Goal: Task Accomplishment & Management: Use online tool/utility

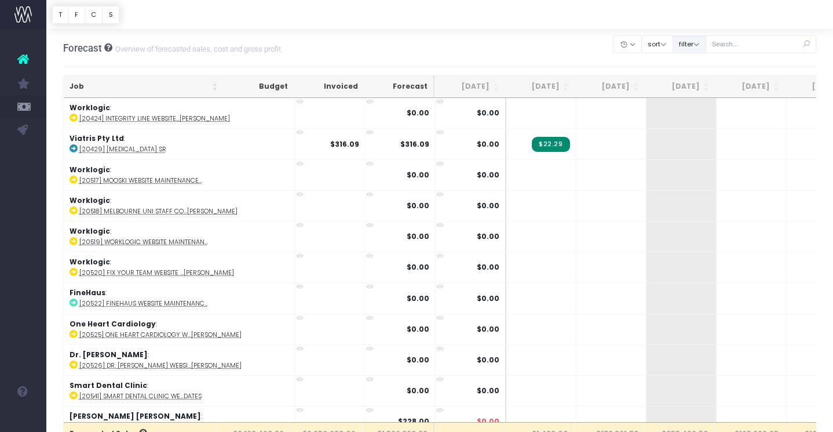
click at [707, 44] on button "filter" at bounding box center [690, 44] width 34 height 18
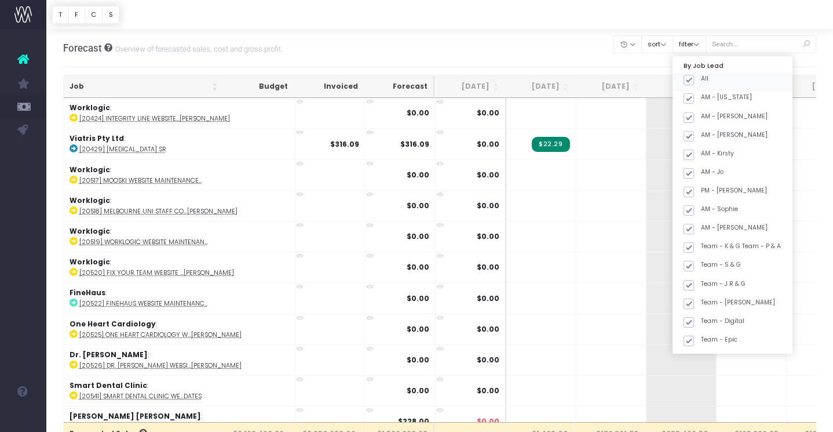
click at [694, 75] on span at bounding box center [689, 80] width 10 height 10
click at [708, 75] on input "All" at bounding box center [705, 78] width 8 height 8
checkbox input "false"
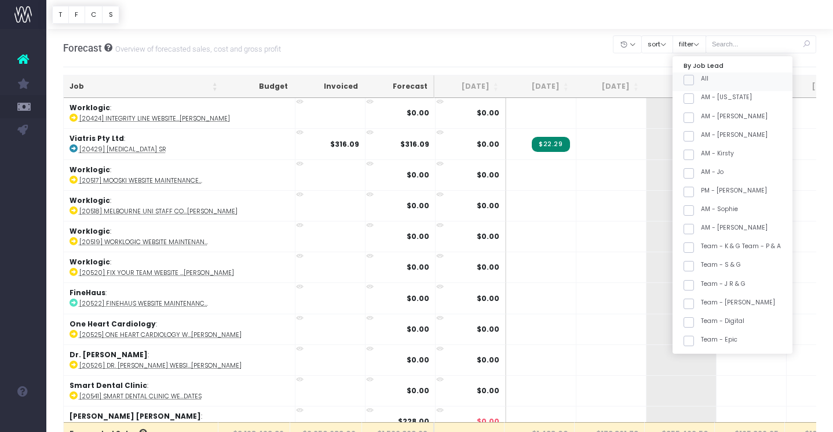
checkbox input "false"
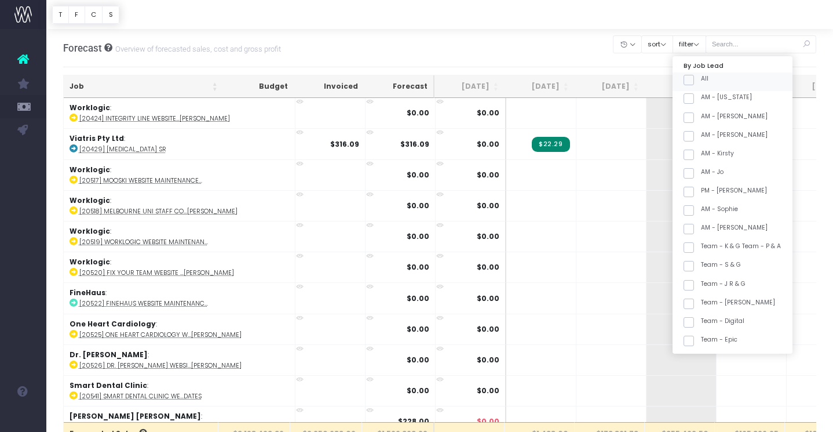
checkbox input "false"
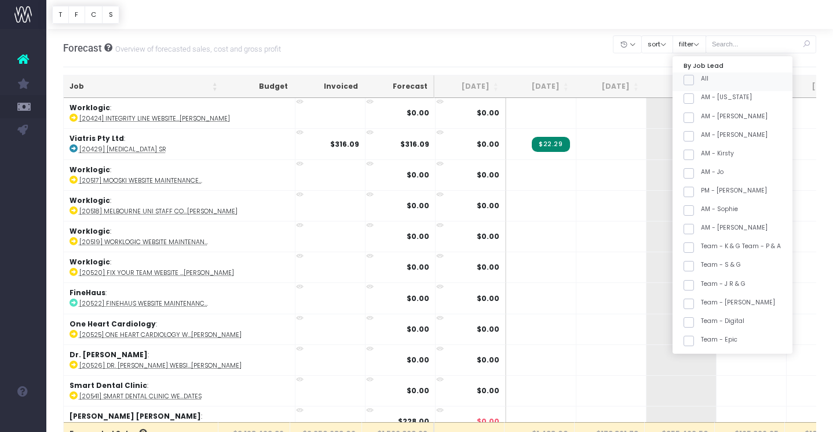
checkbox input "false"
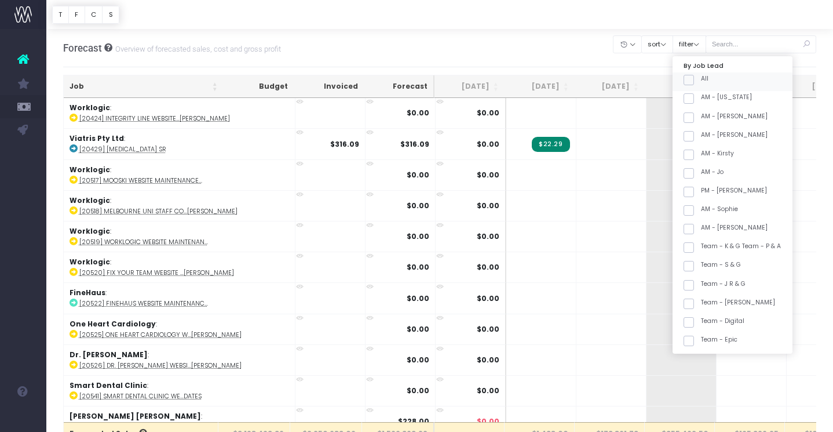
checkbox input "false"
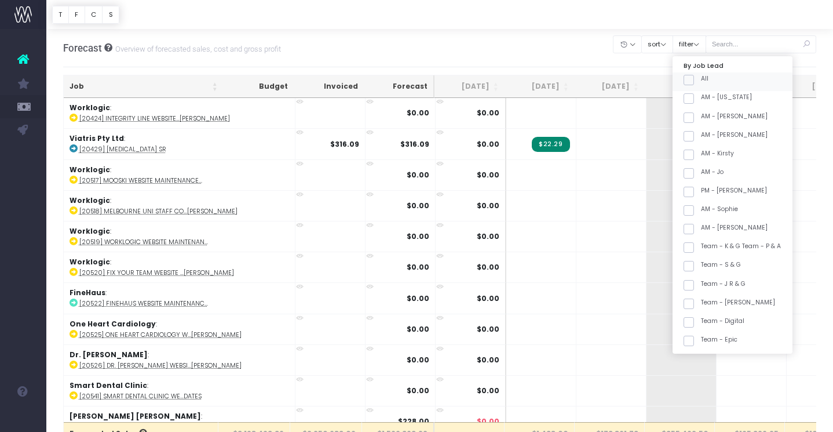
checkbox input "false"
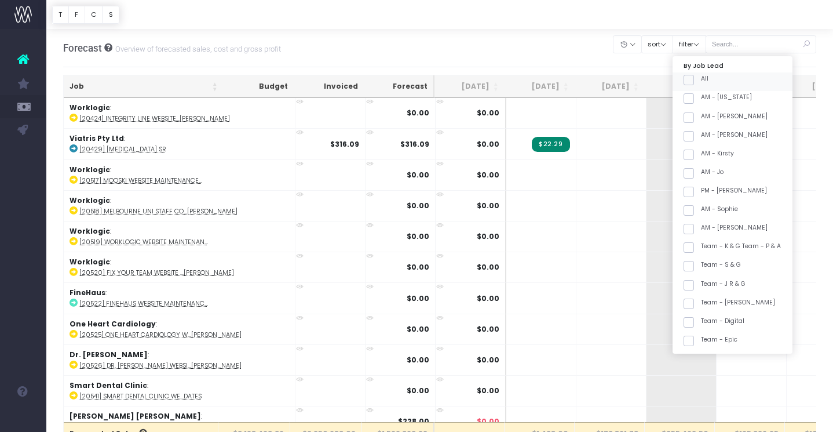
checkbox input "false"
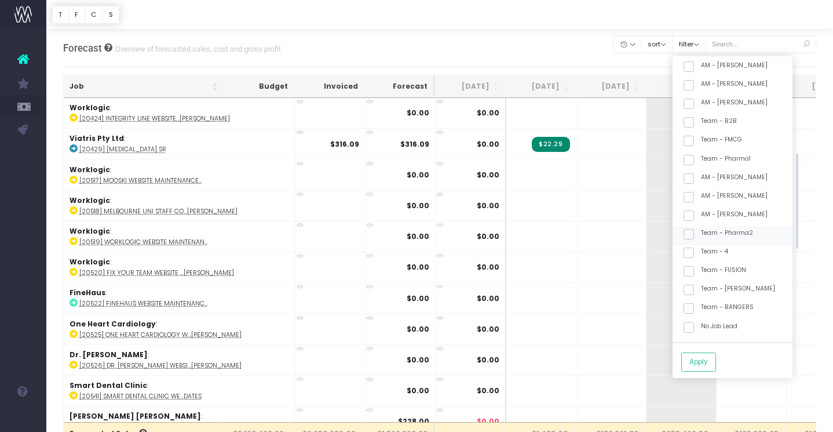
scroll to position [295, 0]
drag, startPoint x: 755, startPoint y: 285, endPoint x: 749, endPoint y: 300, distance: 16.1
click at [755, 285] on label "Team - [PERSON_NAME]" at bounding box center [730, 286] width 92 height 9
click at [709, 285] on input "Team - [PERSON_NAME]" at bounding box center [705, 286] width 8 height 8
checkbox input "true"
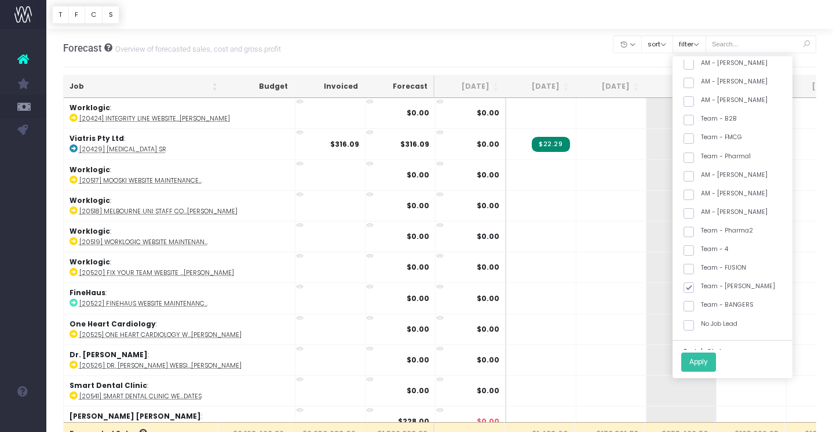
click at [716, 356] on button "Apply" at bounding box center [699, 361] width 35 height 19
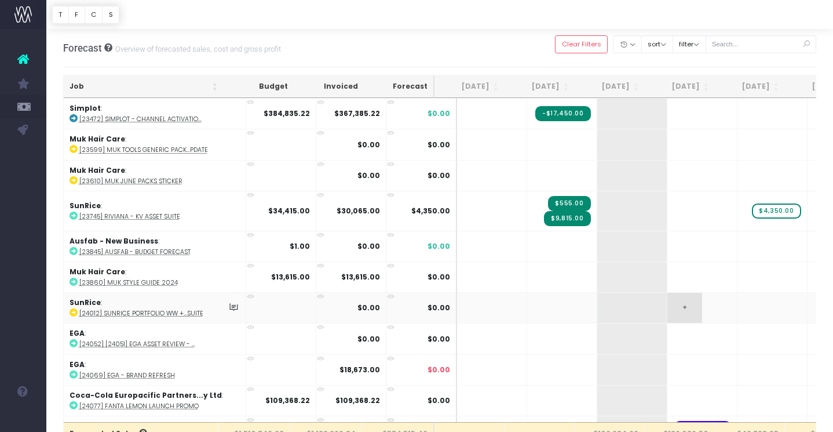
scroll to position [1, 0]
click at [170, 90] on th "Job" at bounding box center [144, 86] width 160 height 23
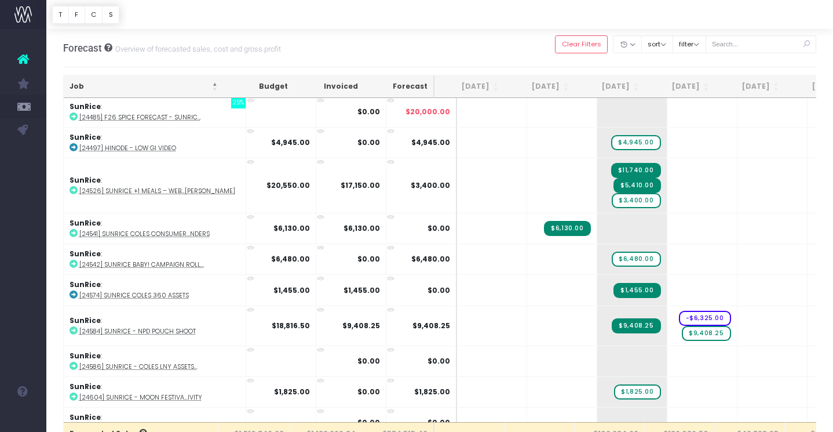
scroll to position [1951, 0]
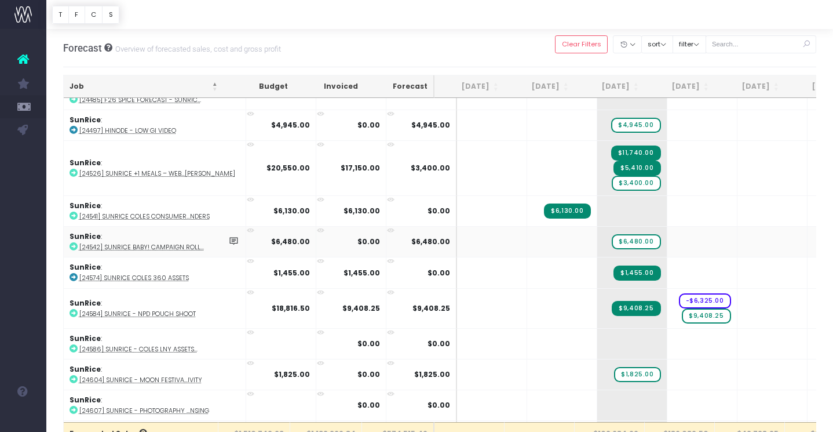
click at [153, 243] on abbr "[24542] SunRice Baby! Campaign Roll..." at bounding box center [141, 247] width 125 height 9
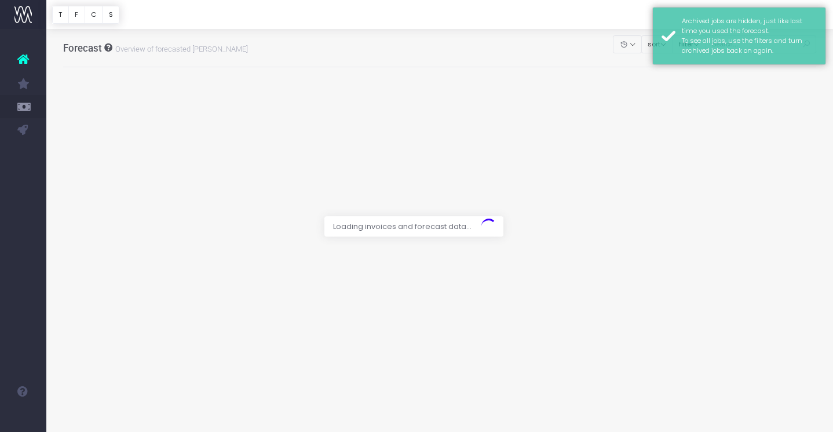
click at [542, 41] on div at bounding box center [416, 216] width 833 height 432
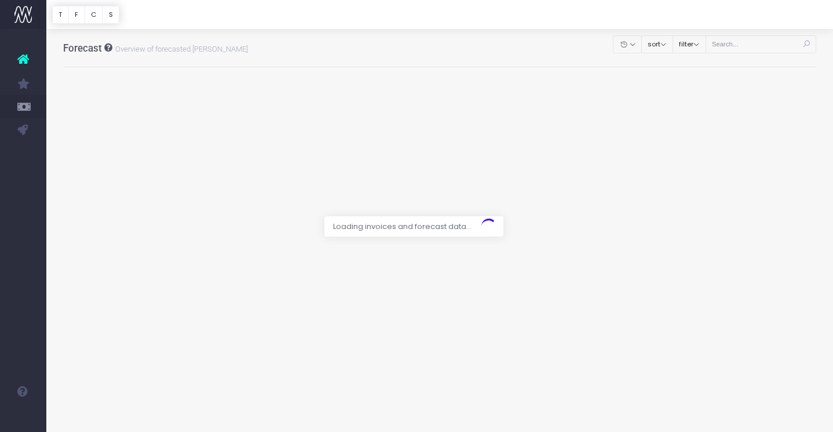
click at [705, 44] on div at bounding box center [416, 216] width 833 height 432
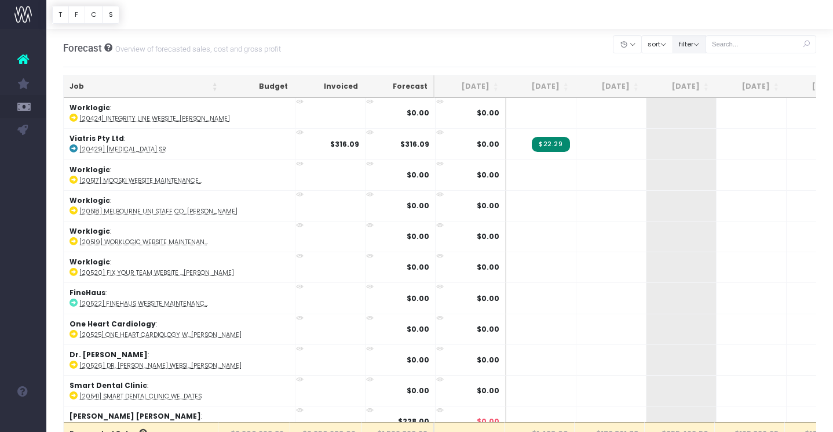
click at [705, 39] on button "filter" at bounding box center [690, 44] width 34 height 18
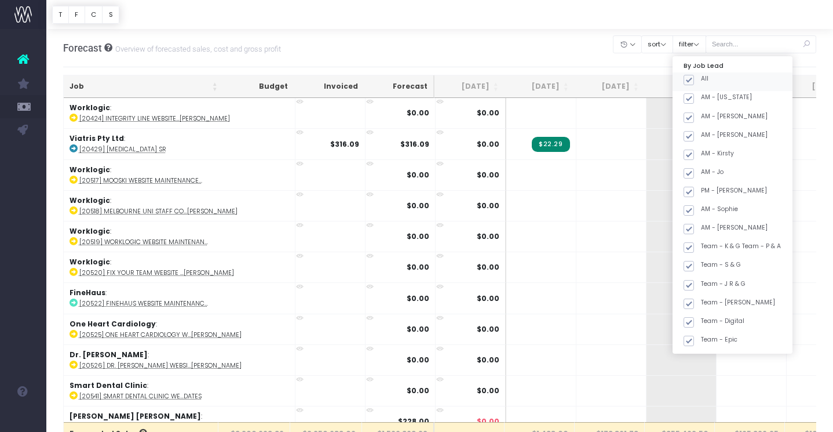
click at [709, 81] on label "All" at bounding box center [696, 78] width 25 height 9
click at [709, 81] on input "All" at bounding box center [705, 78] width 8 height 8
checkbox input "false"
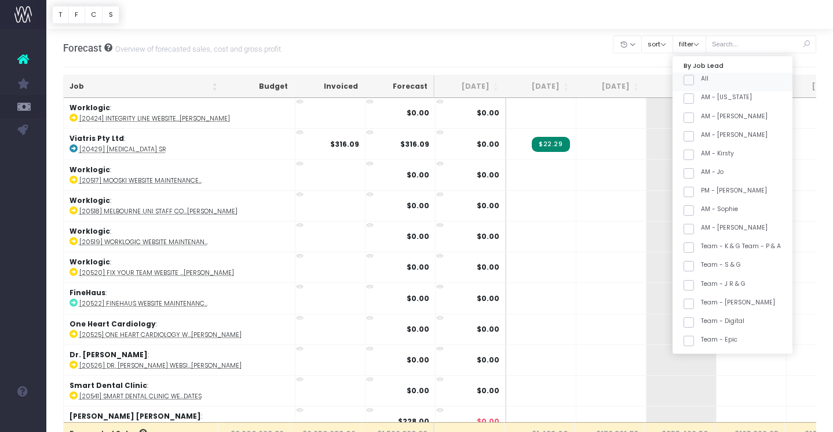
checkbox input "false"
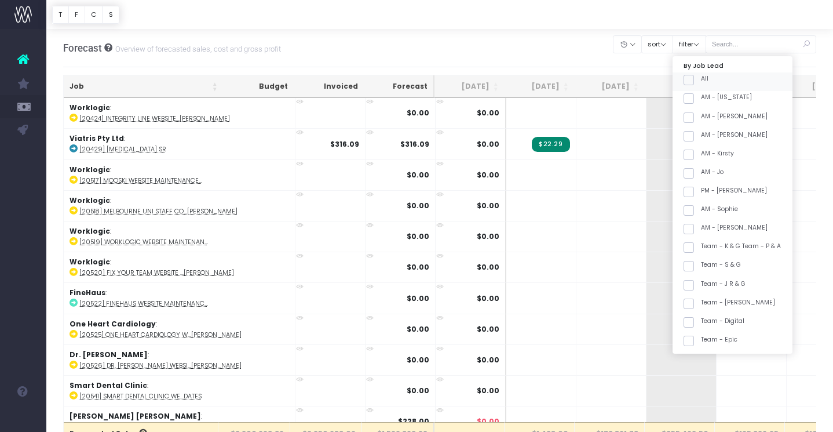
checkbox input "false"
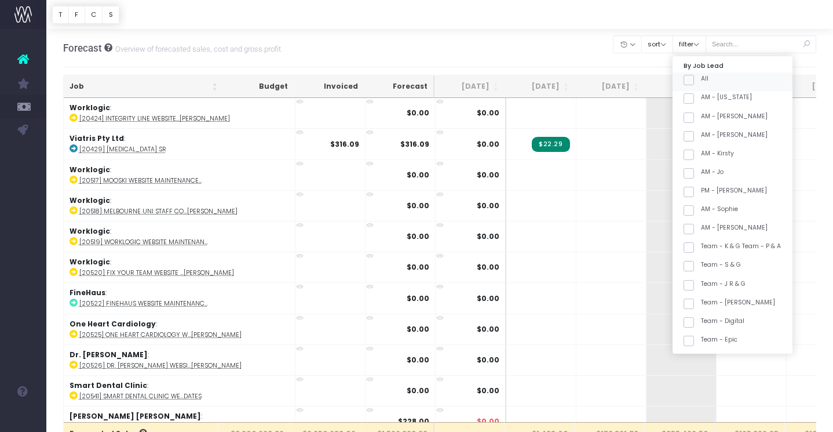
checkbox input "false"
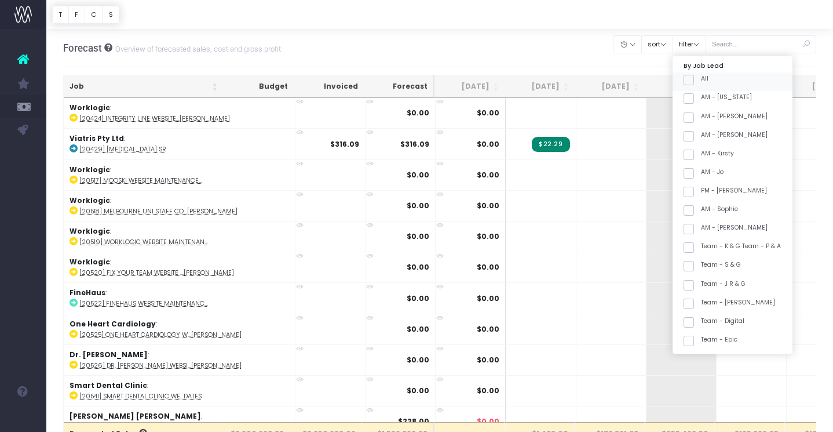
checkbox input "false"
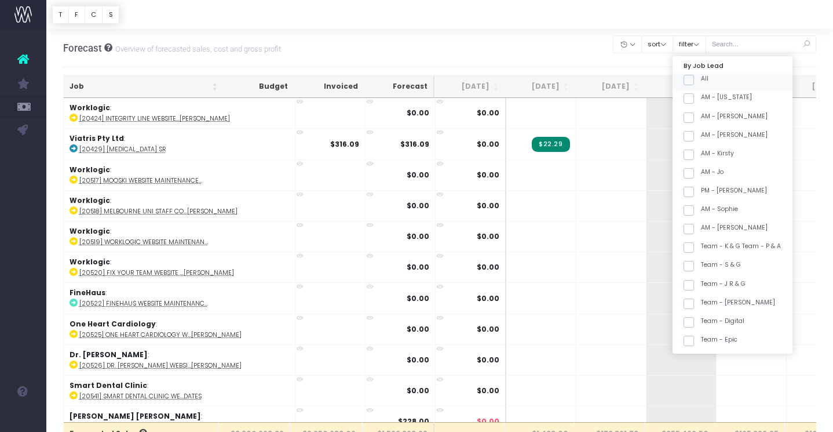
checkbox input "false"
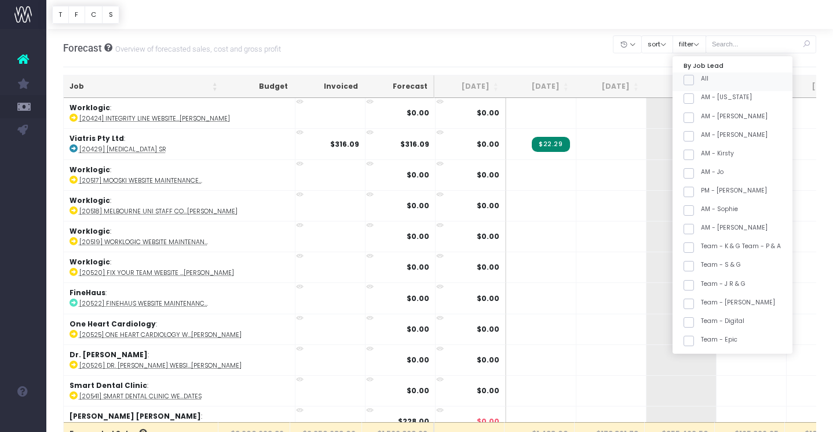
checkbox input "false"
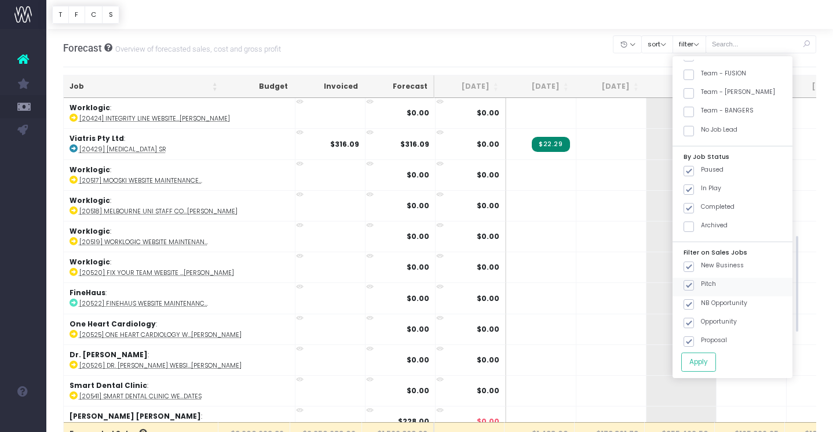
scroll to position [458, 0]
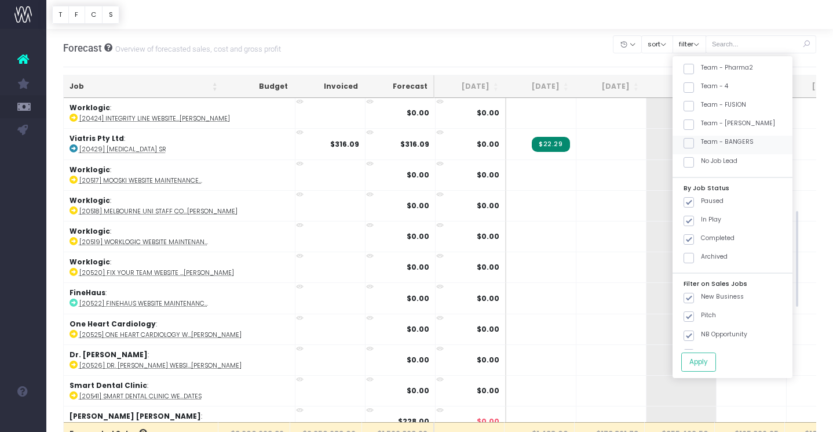
drag, startPoint x: 753, startPoint y: 123, endPoint x: 753, endPoint y: 141, distance: 18.0
click at [753, 123] on label "Team - [PERSON_NAME]" at bounding box center [730, 123] width 92 height 9
click at [709, 123] on input "Team - [PERSON_NAME]" at bounding box center [705, 123] width 8 height 8
checkbox input "true"
drag, startPoint x: 717, startPoint y: 361, endPoint x: 1, endPoint y: 46, distance: 782.5
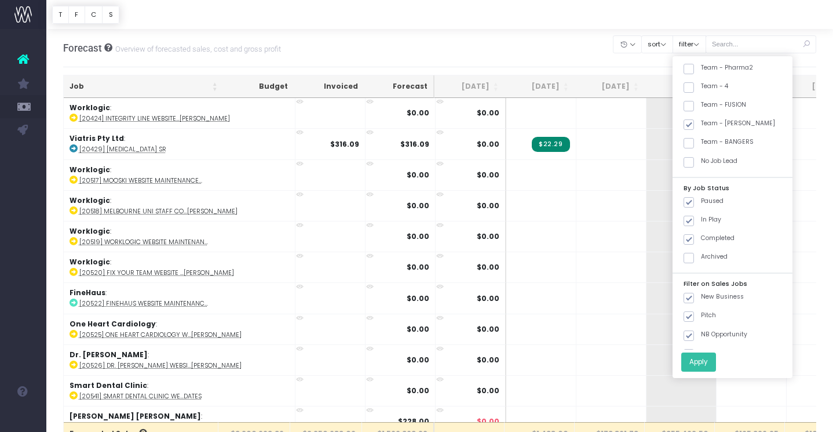
click at [716, 361] on button "Apply" at bounding box center [699, 361] width 35 height 19
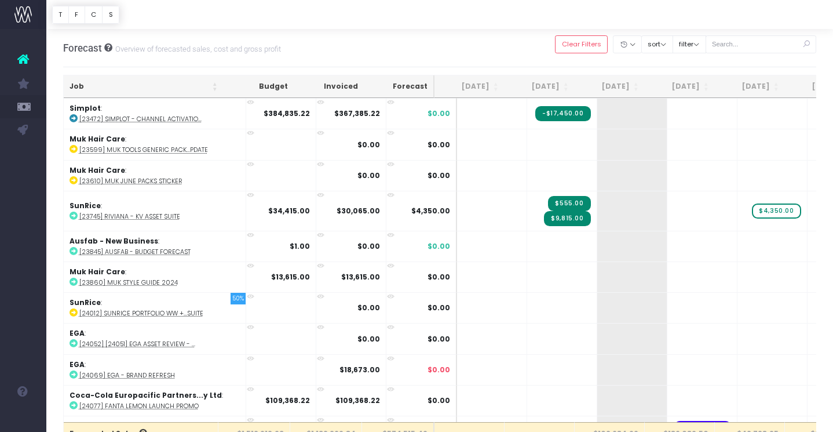
click at [113, 83] on th "Job" at bounding box center [144, 86] width 160 height 23
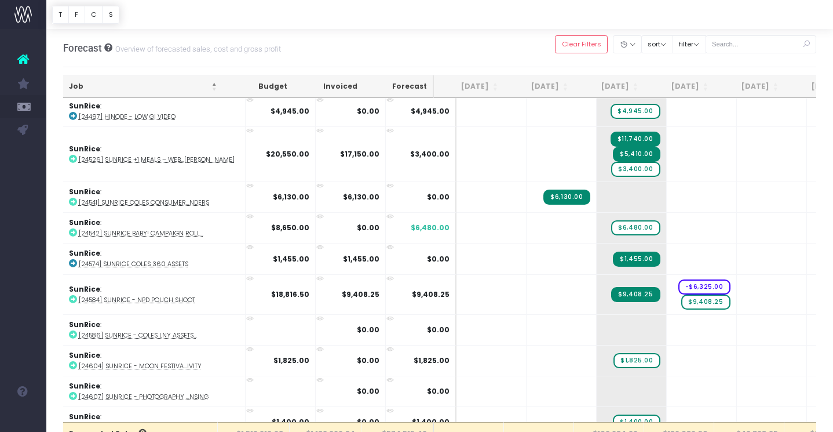
scroll to position [1979, 1]
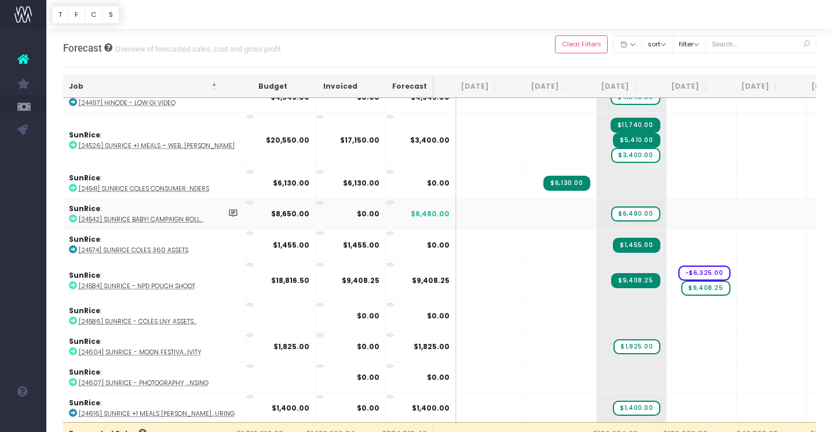
click at [160, 215] on abbr "[24542] SunRice Baby! Campaign Roll..." at bounding box center [141, 219] width 125 height 9
click at [597, 212] on span "+" at bounding box center [614, 214] width 35 height 30
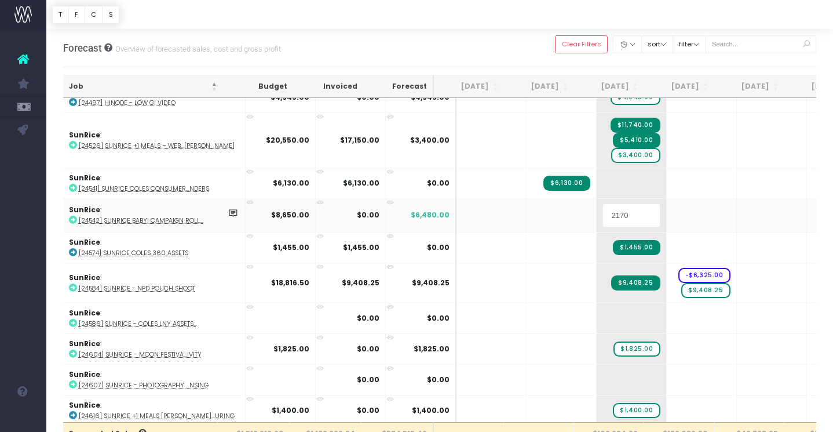
click at [611, 213] on input "2170" at bounding box center [632, 214] width 58 height 23
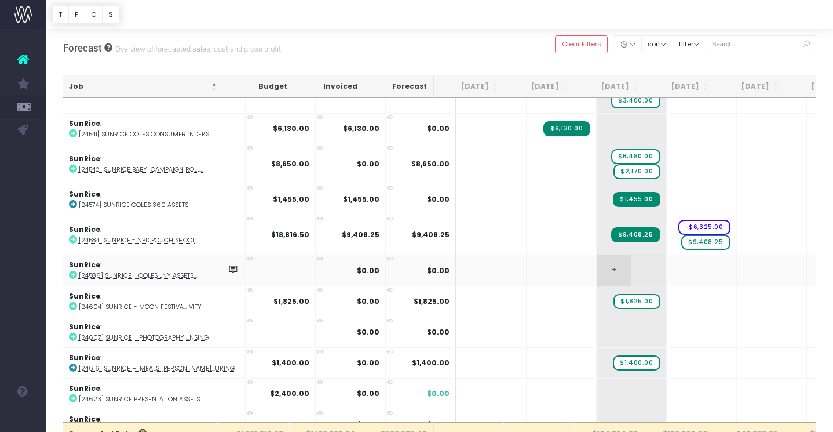
scroll to position [2034, 1]
click at [134, 271] on abbr "[24586] SunRice - Coles LNY Assets..." at bounding box center [138, 275] width 118 height 9
click at [598, 267] on span "+" at bounding box center [614, 269] width 35 height 30
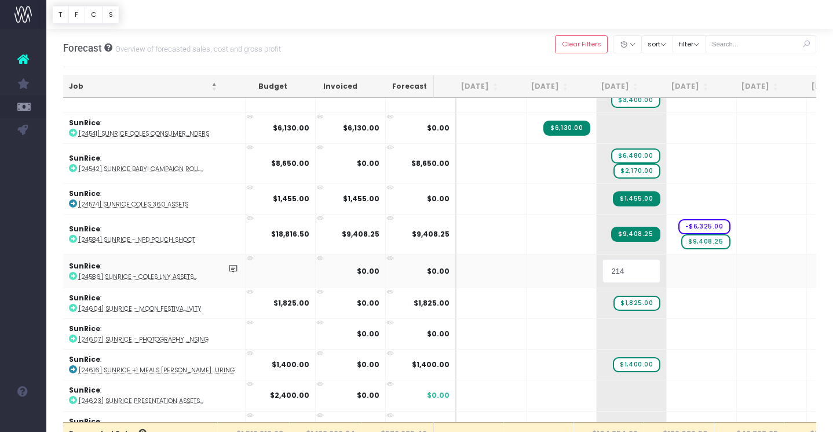
type input "2145"
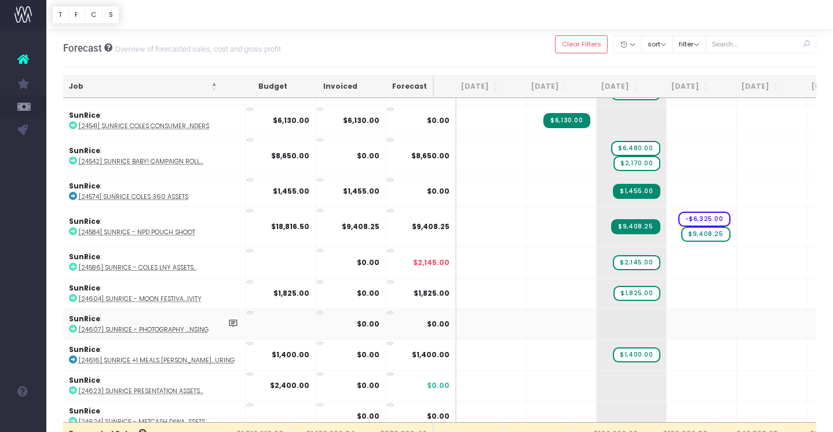
scroll to position [2045, 1]
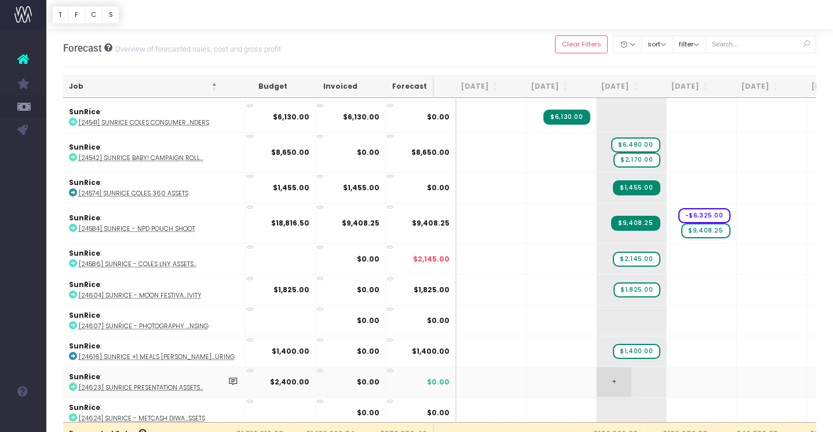
click at [597, 369] on span "+" at bounding box center [614, 382] width 35 height 30
click at [597, 370] on span "+" at bounding box center [614, 382] width 35 height 30
click at [597, 376] on span "+" at bounding box center [614, 382] width 35 height 30
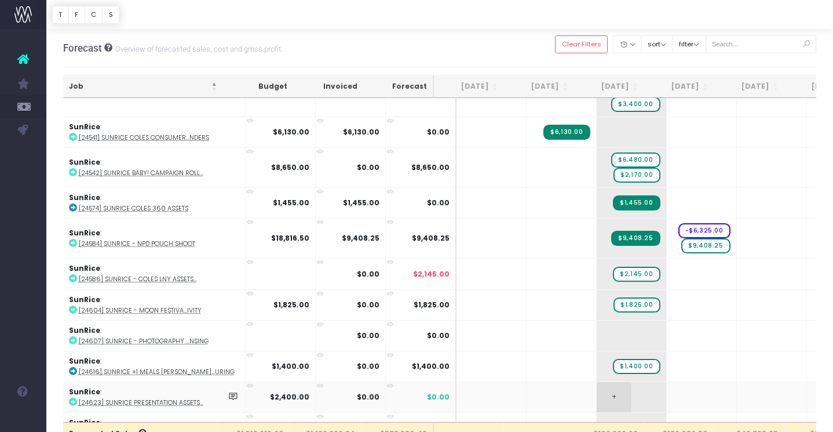
click at [597, 396] on span "+" at bounding box center [614, 397] width 35 height 30
click at [611, 392] on input "2400" at bounding box center [632, 398] width 58 height 23
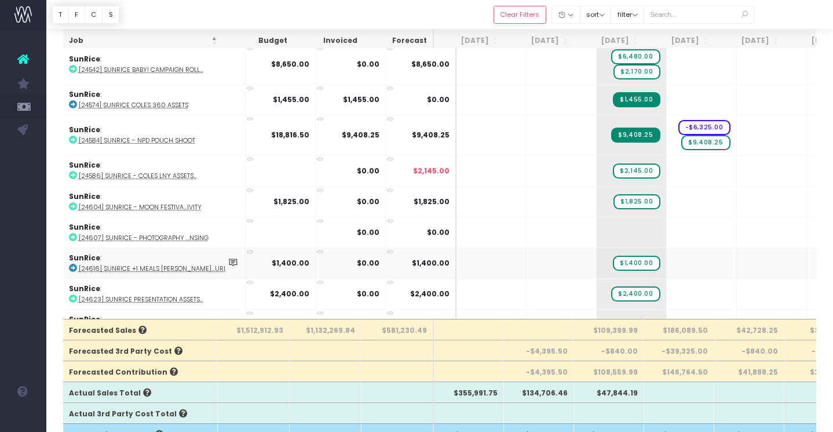
scroll to position [2045, 1]
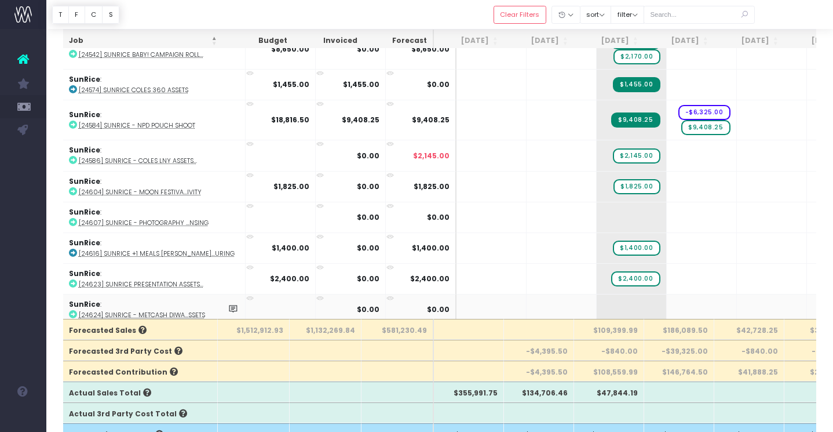
click at [180, 311] on abbr "[24624] SunRice - Metcash Diwa...ssets" at bounding box center [142, 315] width 126 height 9
click at [599, 303] on span "+" at bounding box center [614, 309] width 35 height 30
type input "2890"
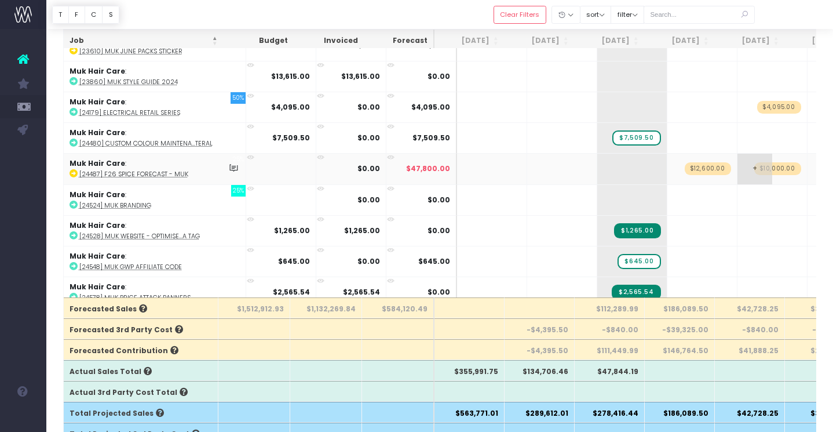
scroll to position [679, 0]
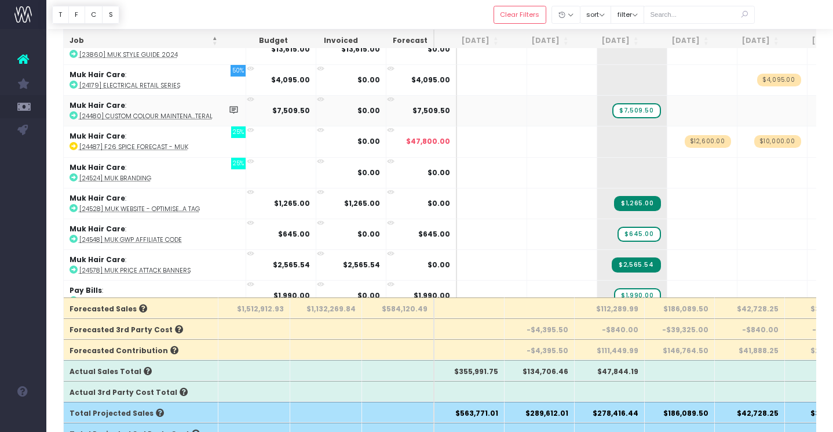
click at [133, 112] on abbr "[24480] Custom Colour Maintena...teral" at bounding box center [145, 116] width 133 height 9
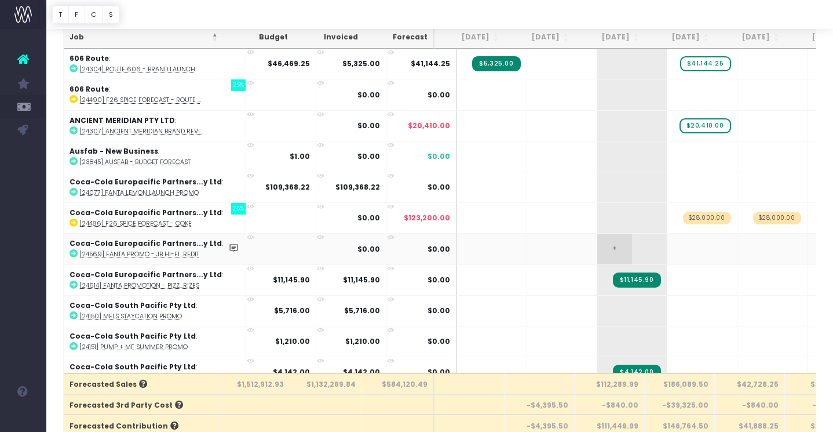
scroll to position [0, 0]
